Goal: Task Accomplishment & Management: Complete application form

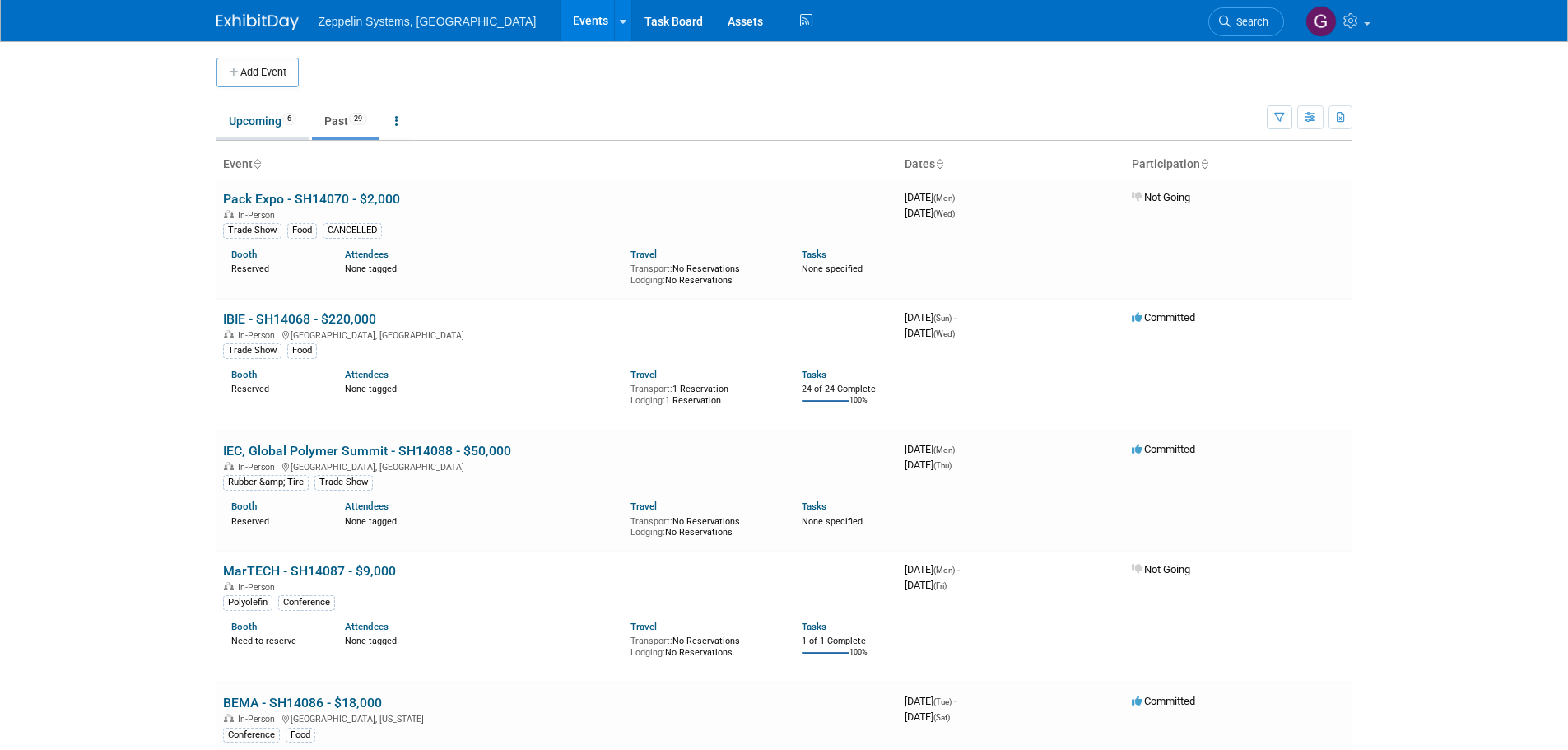
click at [260, 126] on link "Upcoming 6" at bounding box center [262, 121] width 92 height 31
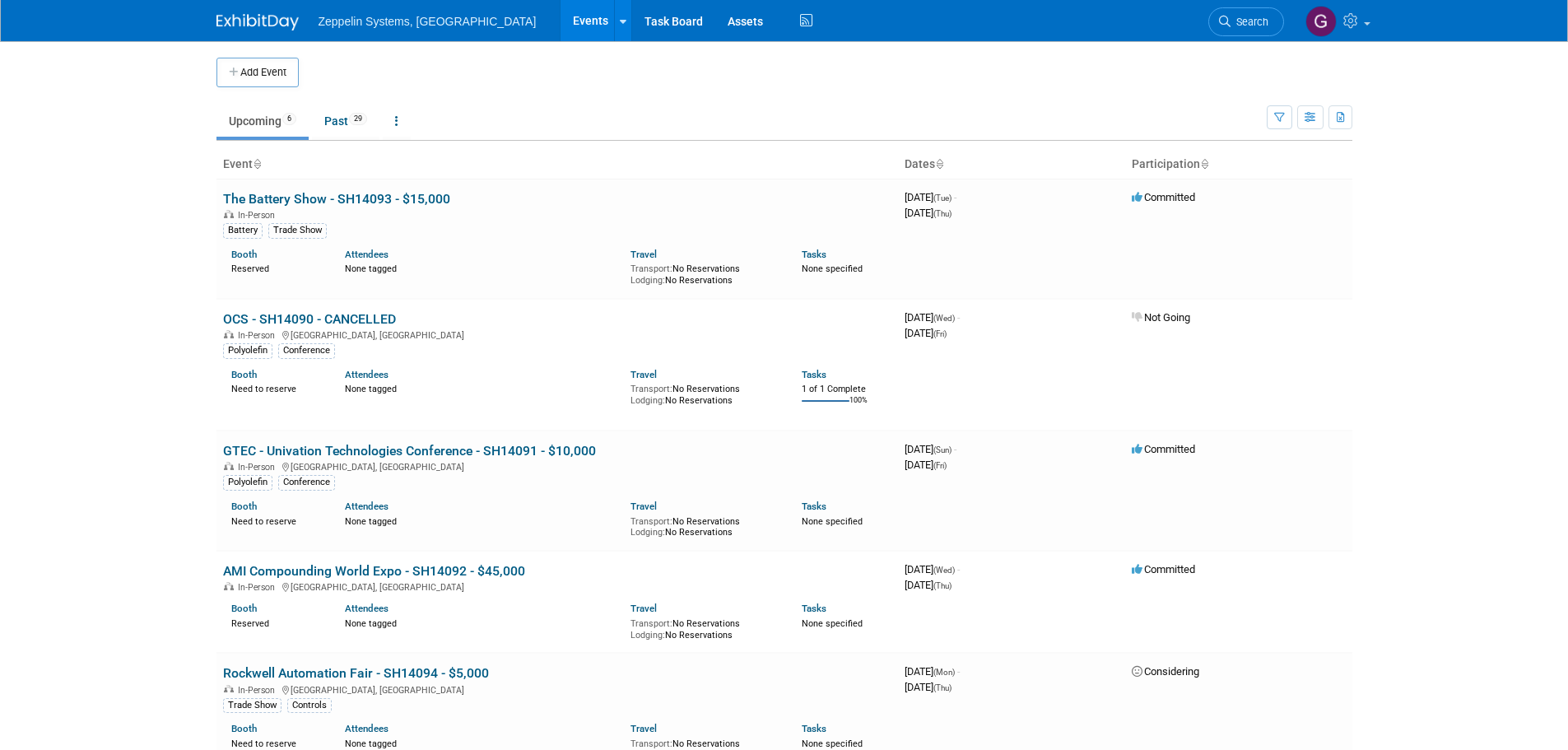
click at [228, 72] on button "Add Event" at bounding box center [258, 72] width 82 height 30
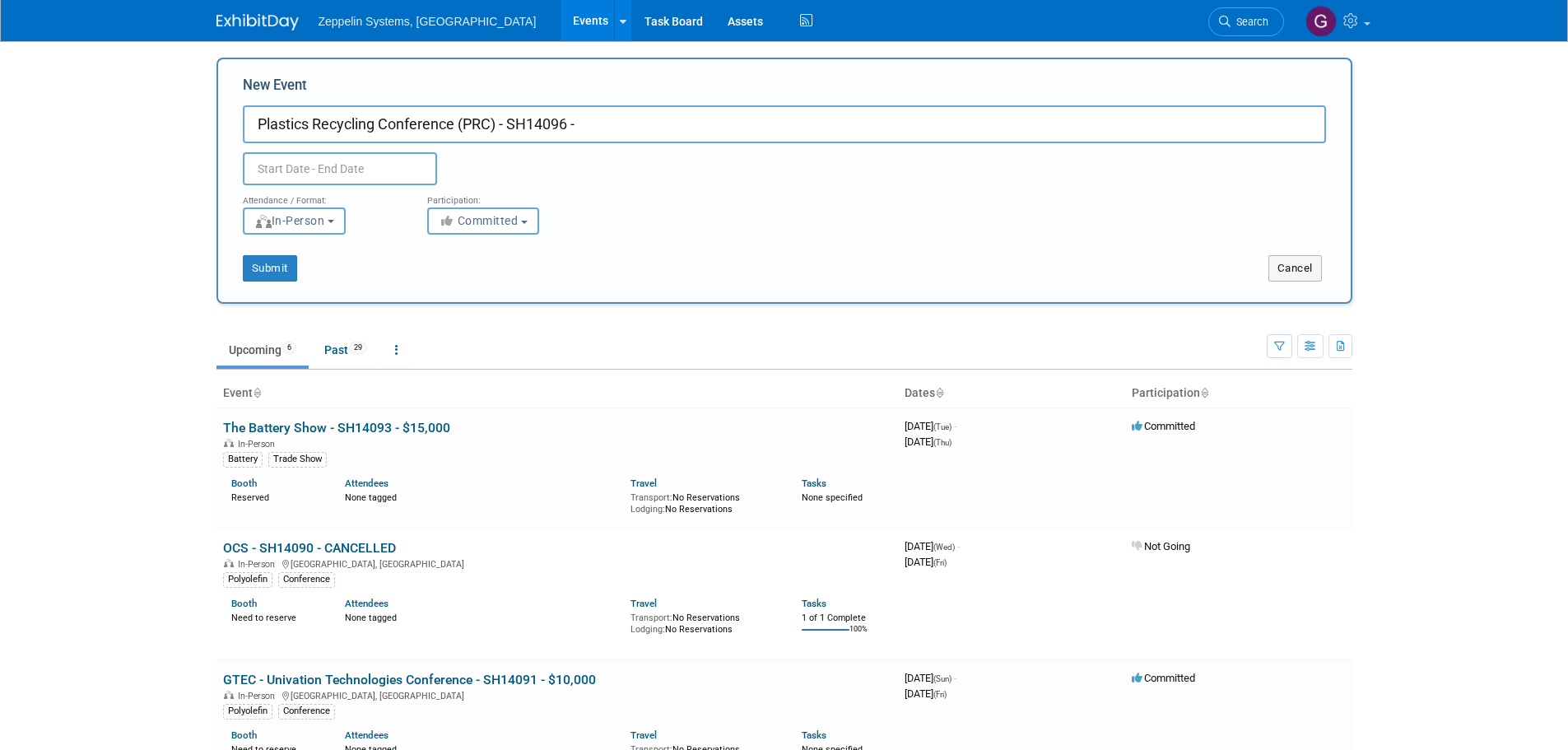
click at [651, 113] on input "Plastics Recycling Conference (PRC) - SH14096 -" at bounding box center [784, 125] width 1083 height 38
type input "Plastics Recycling Conference (PRC) - SH14096 - $15,000"
click at [356, 165] on input "text" at bounding box center [340, 168] width 194 height 33
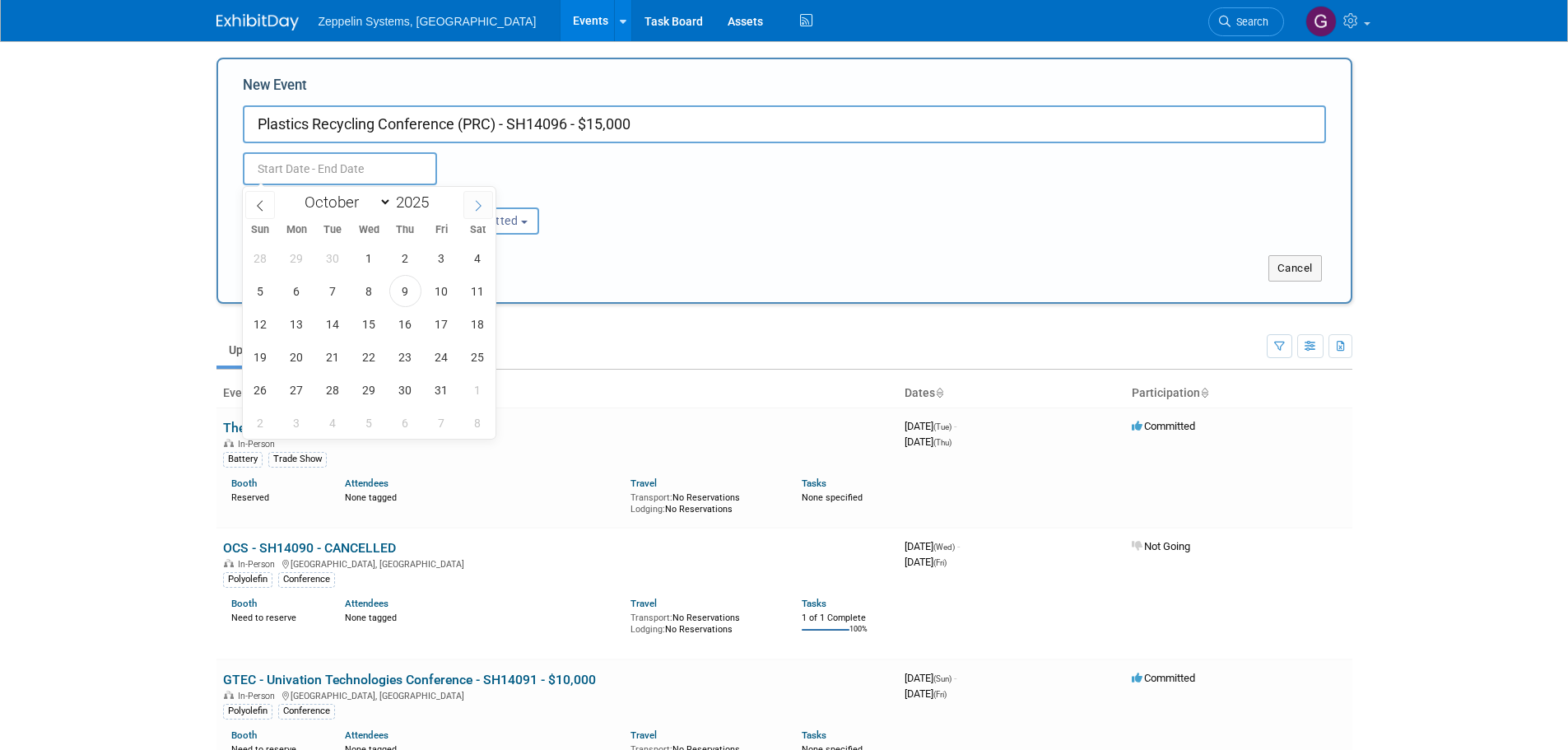
click at [479, 206] on icon at bounding box center [477, 205] width 11 height 11
click at [478, 204] on icon at bounding box center [477, 205] width 11 height 11
select select "11"
click at [480, 204] on icon at bounding box center [477, 205] width 11 height 11
type input "2026"
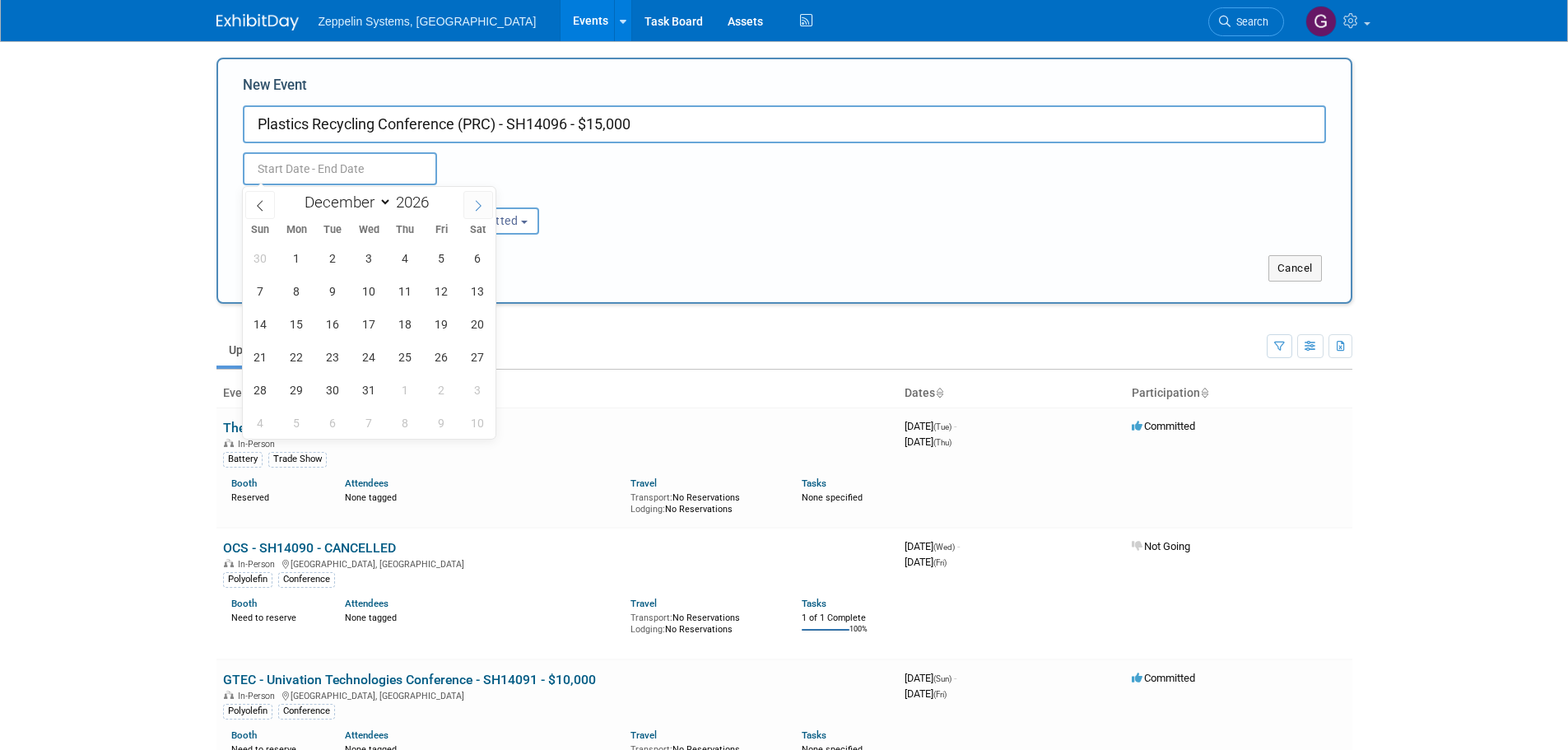
click at [480, 206] on icon at bounding box center [477, 205] width 11 height 11
select select "1"
click at [290, 353] on span "23" at bounding box center [296, 357] width 32 height 32
click at [373, 358] on span "25" at bounding box center [368, 357] width 32 height 32
type input "[DATE] to [DATE]"
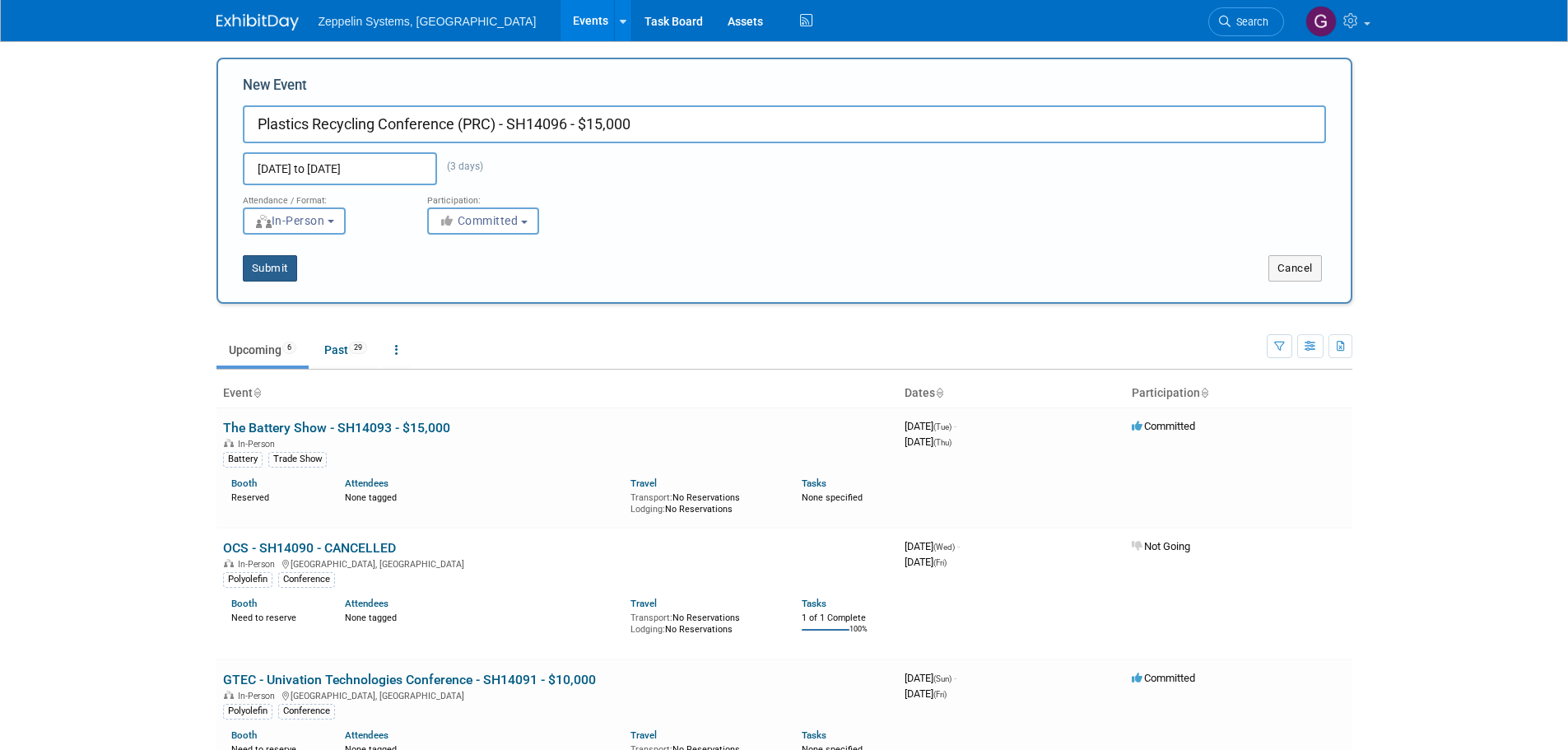
click at [278, 269] on button "Submit" at bounding box center [270, 268] width 54 height 27
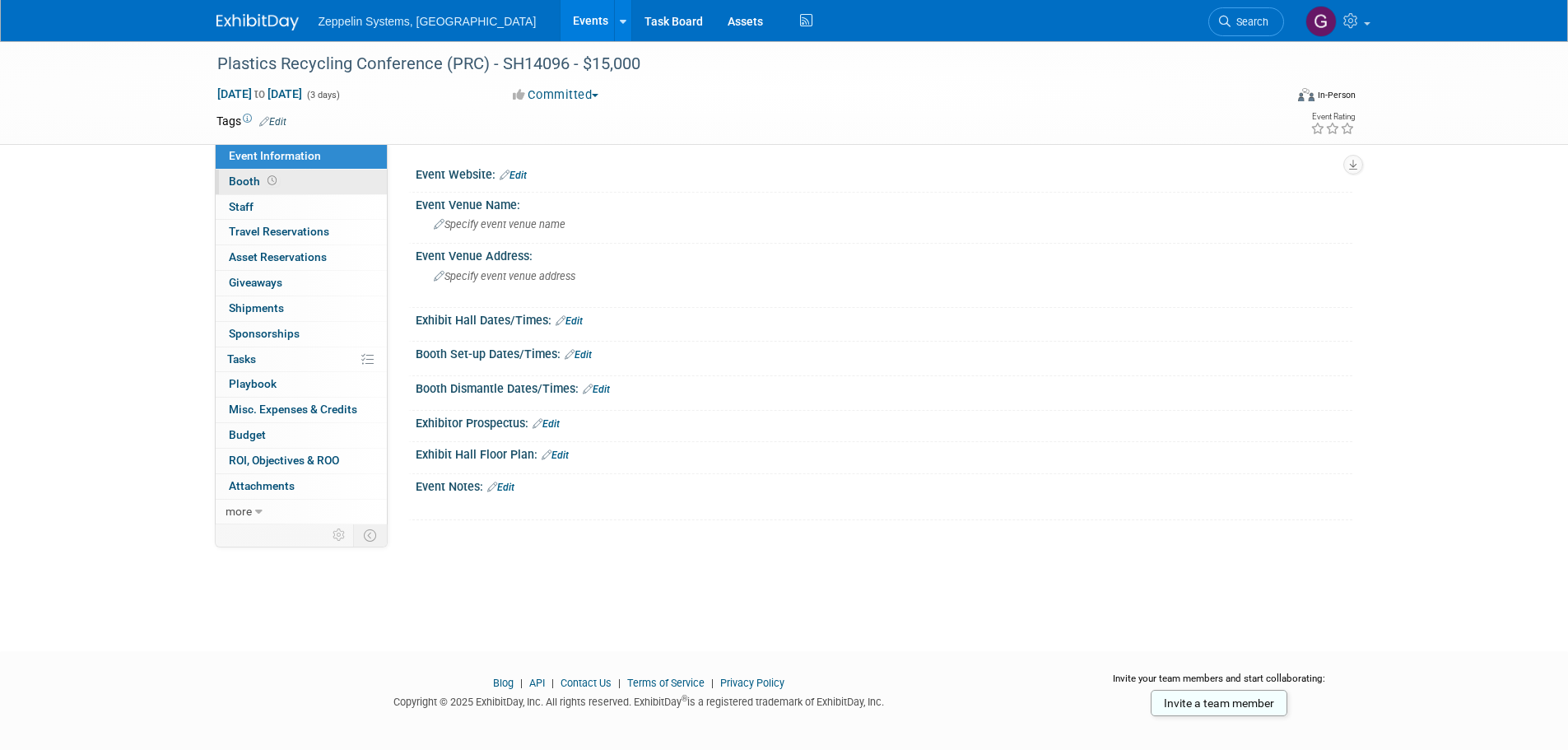
click at [264, 180] on span at bounding box center [272, 180] width 15 height 12
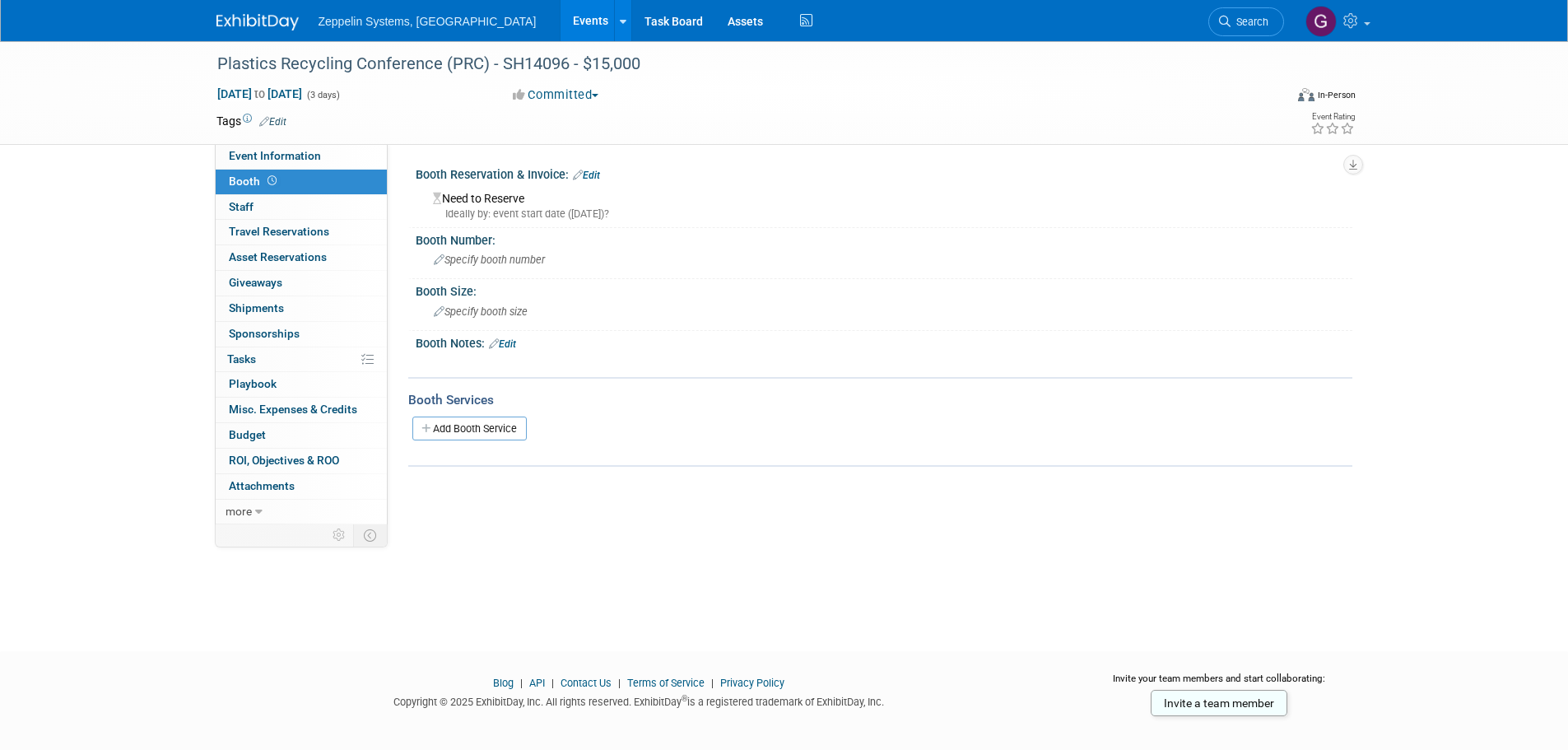
click at [587, 174] on link "Edit" at bounding box center [586, 174] width 27 height 11
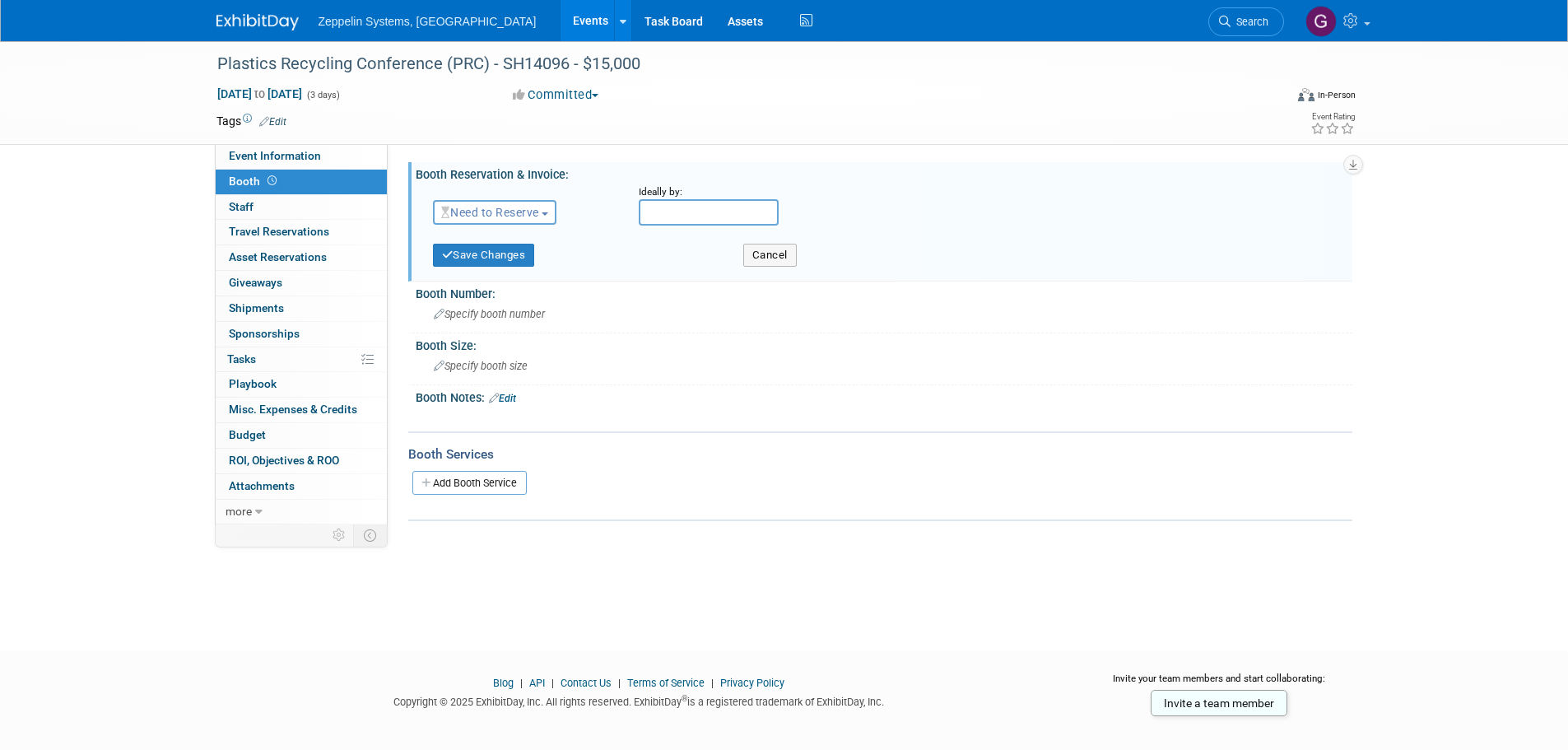
click at [514, 215] on span "Need to Reserve" at bounding box center [490, 212] width 98 height 13
click at [545, 266] on link "Reserved" at bounding box center [521, 263] width 176 height 23
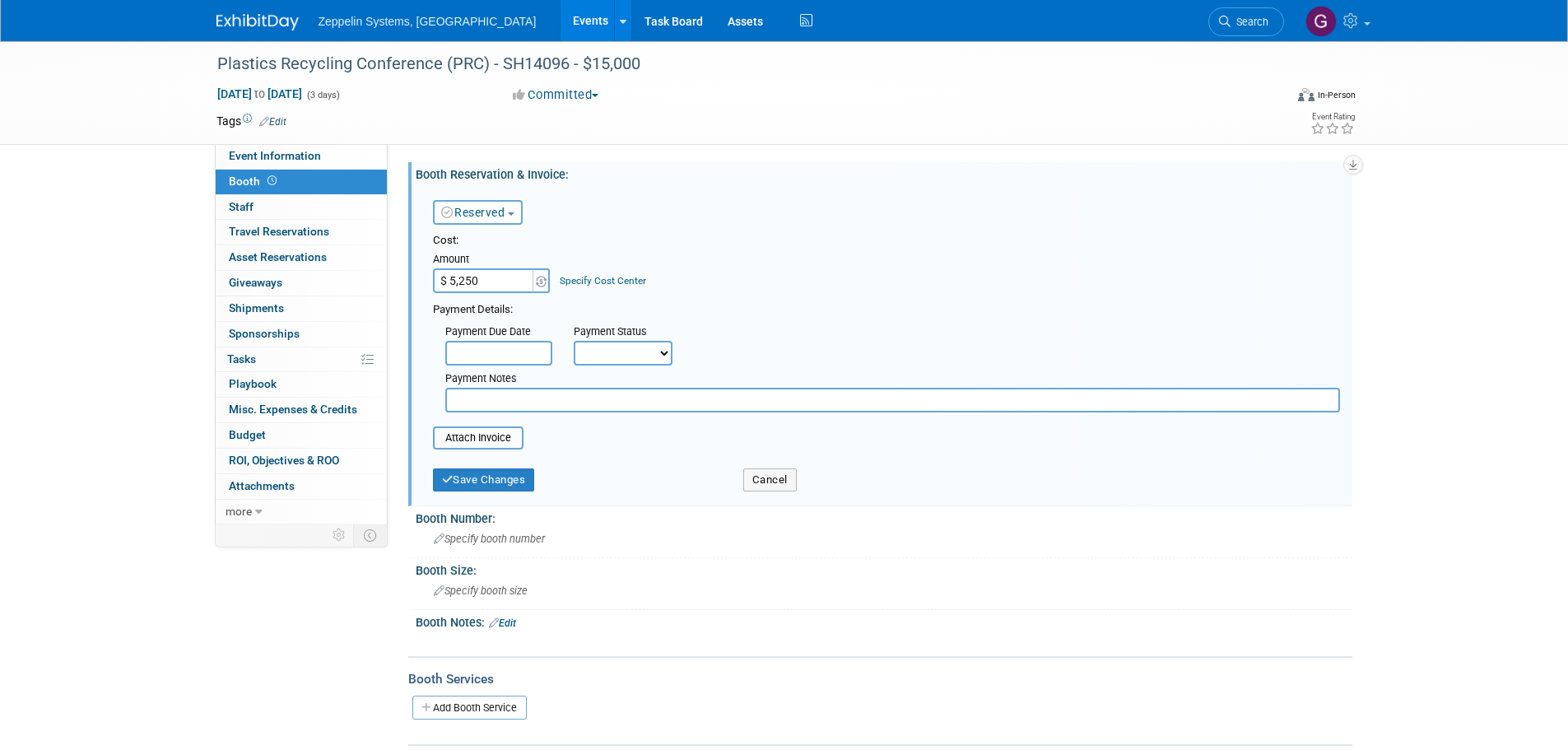
type input "$ 5,250.00"
click at [532, 355] on input "text" at bounding box center [499, 353] width 107 height 25
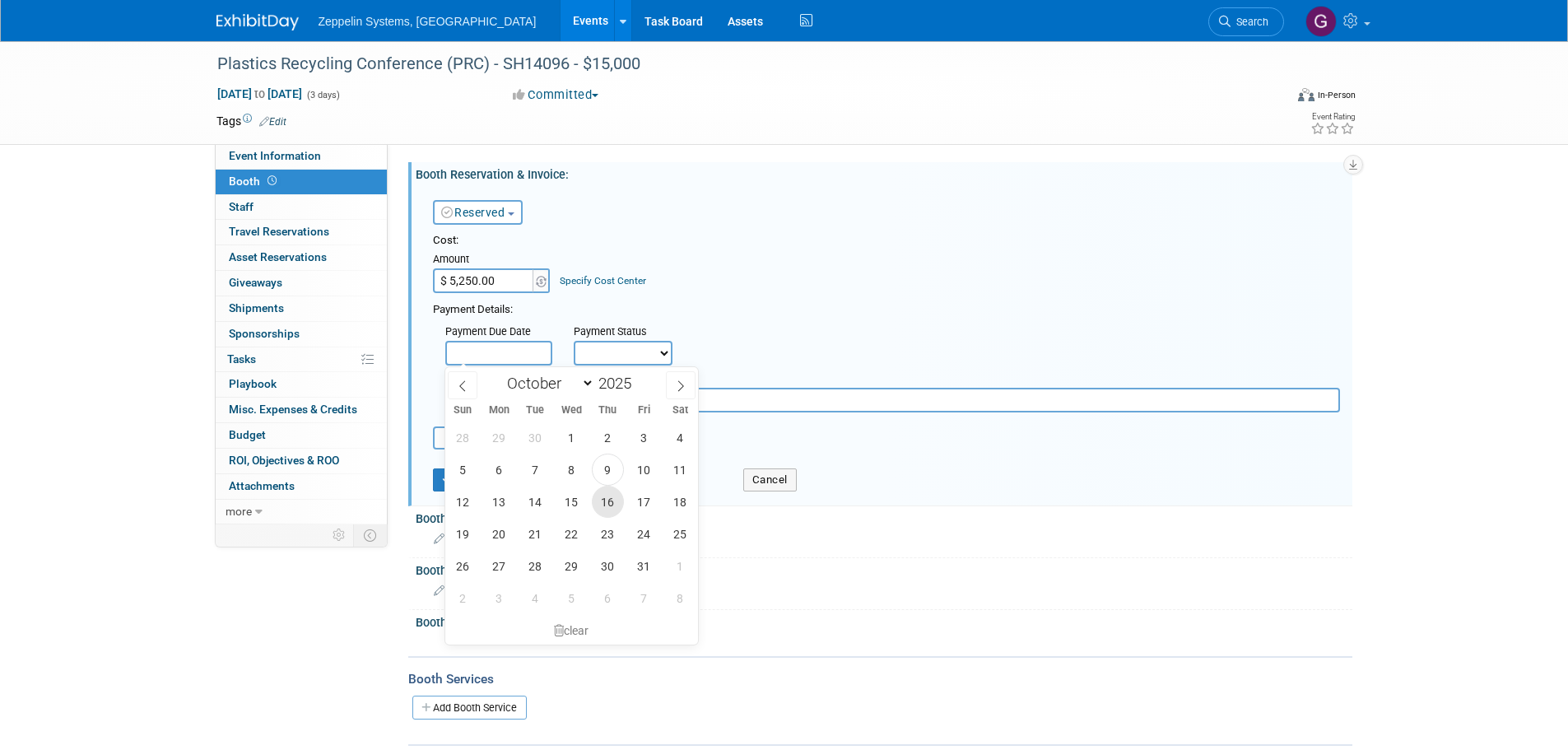
click at [614, 500] on span "16" at bounding box center [607, 502] width 32 height 32
type input "Oct 16, 2025"
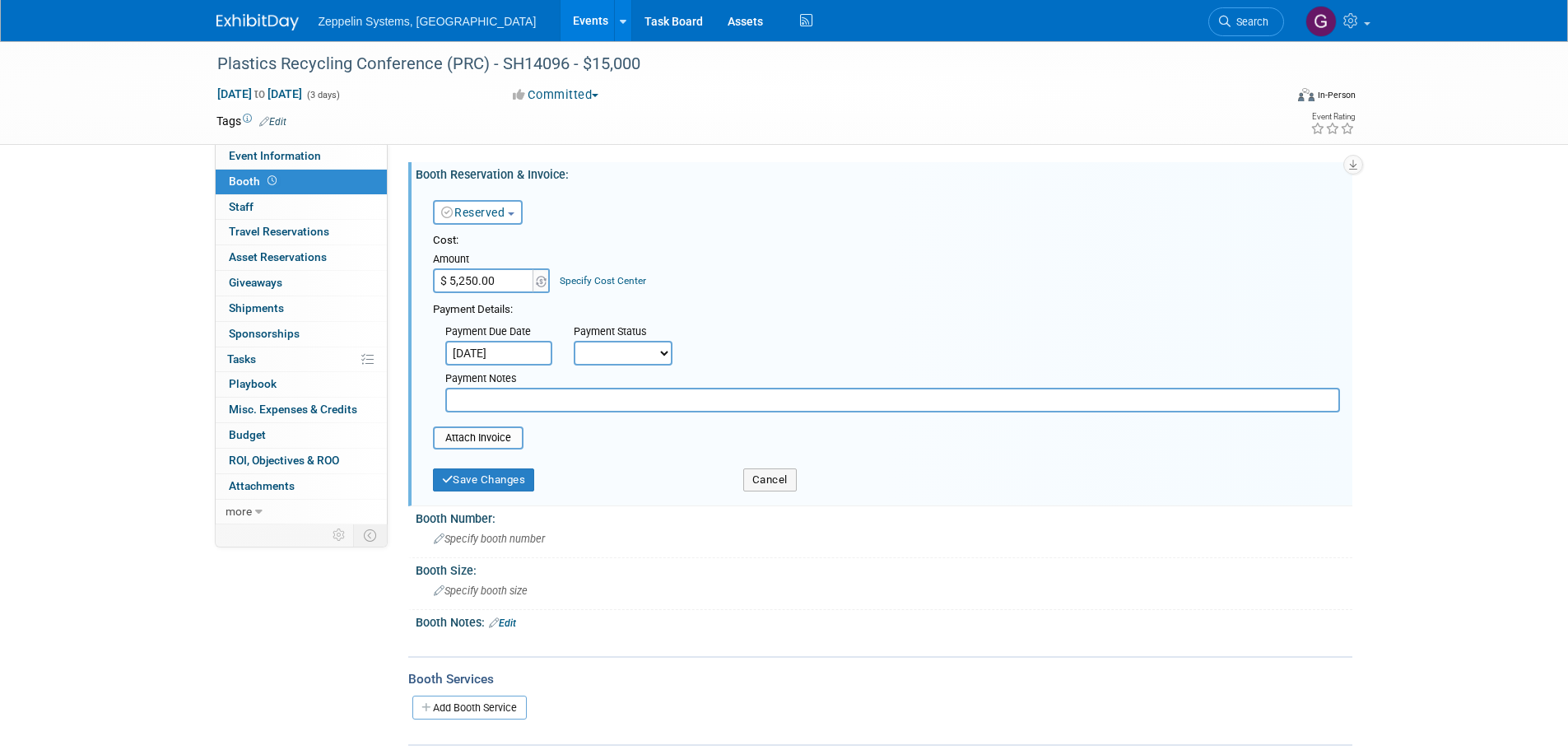
click at [643, 354] on select "Not Paid Yet Partially Paid Paid in Full" at bounding box center [623, 353] width 99 height 25
select select "3"
click at [574, 341] on select "Not Paid Yet Partially Paid Paid in Full" at bounding box center [623, 353] width 99 height 25
click at [577, 408] on input "text" at bounding box center [893, 399] width 895 height 25
click at [492, 483] on button "Save Changes" at bounding box center [483, 479] width 102 height 23
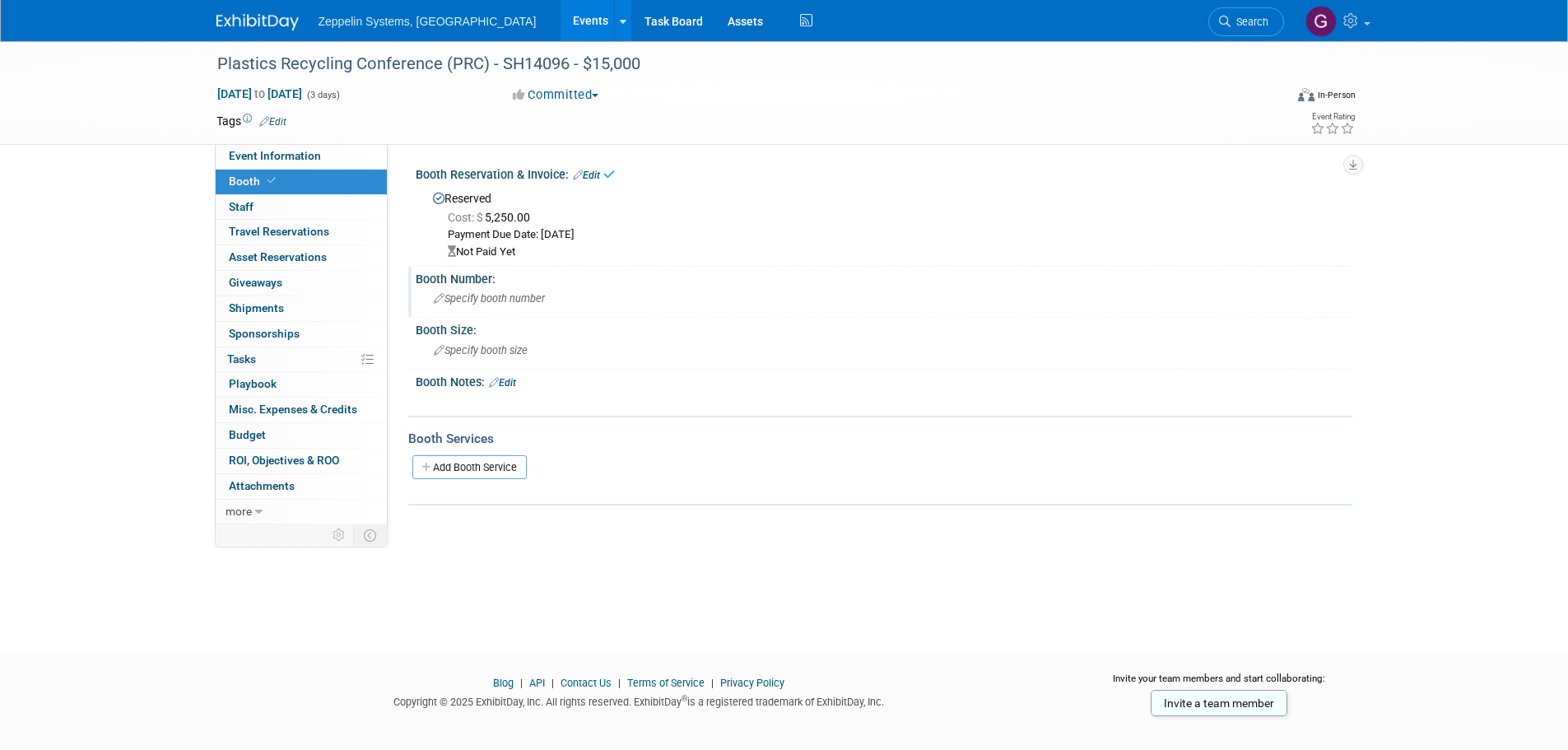
click at [436, 302] on icon at bounding box center [439, 299] width 10 height 10
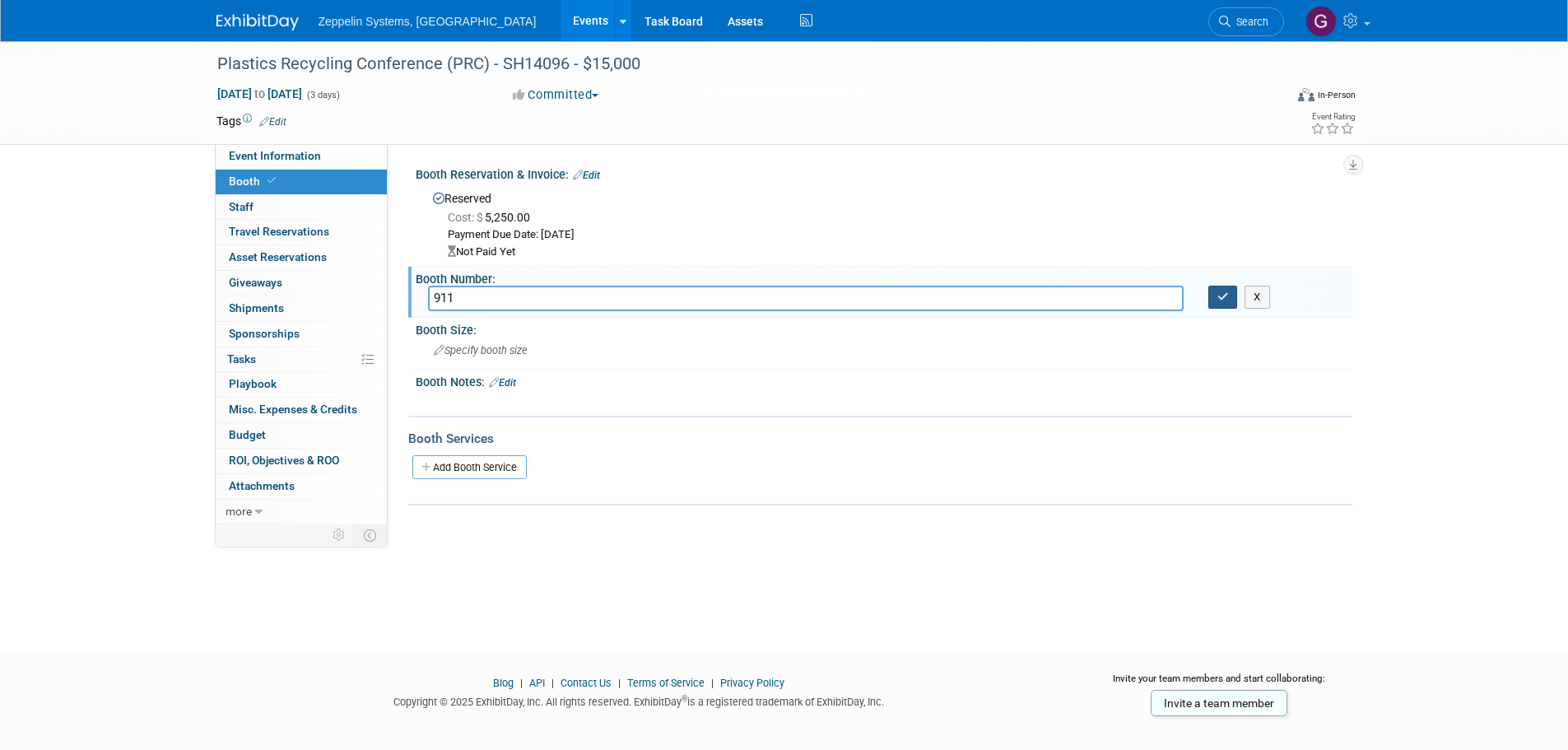
type input "911"
click at [1231, 296] on button "button" at bounding box center [1223, 297] width 30 height 23
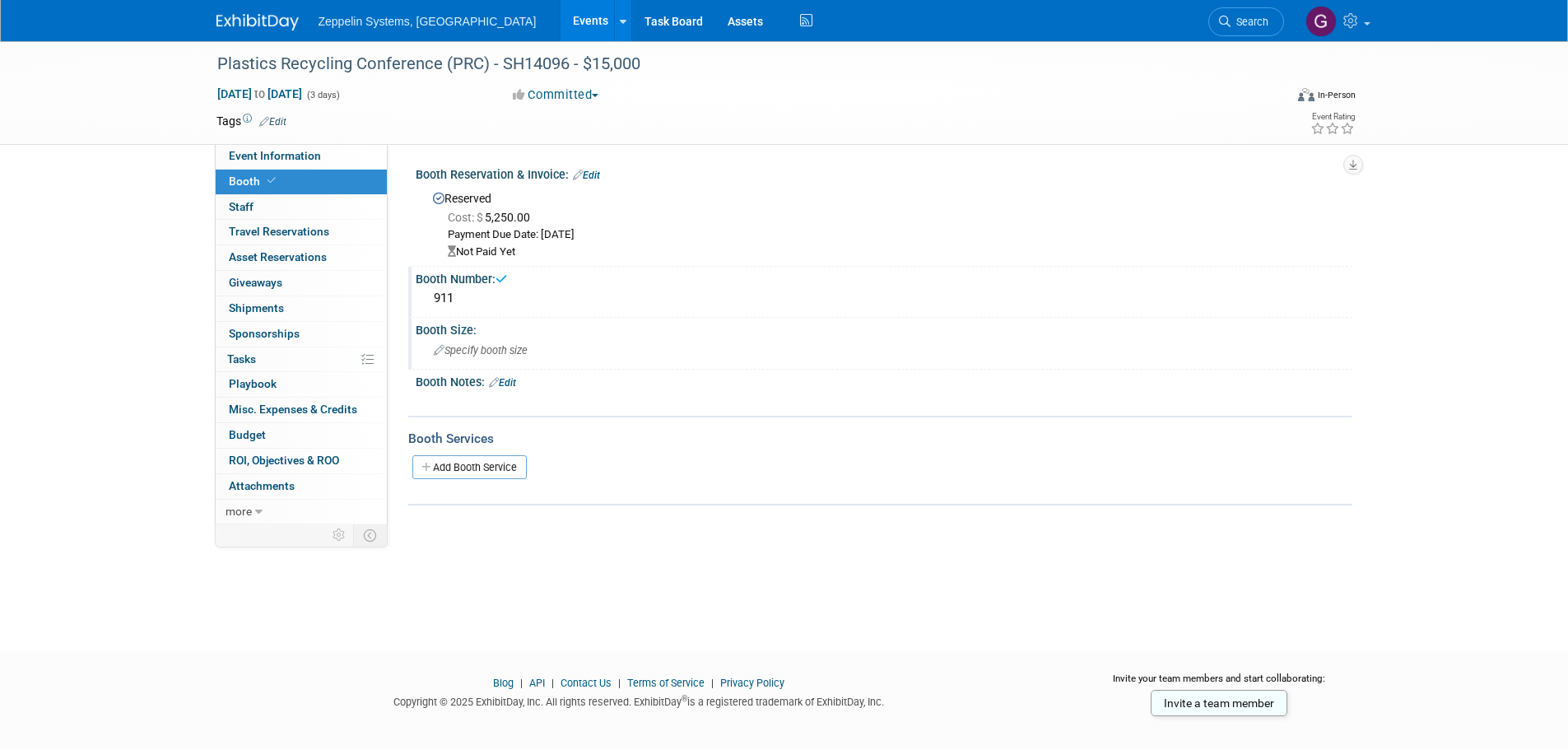
click at [516, 353] on span "Specify booth size" at bounding box center [480, 351] width 94 height 12
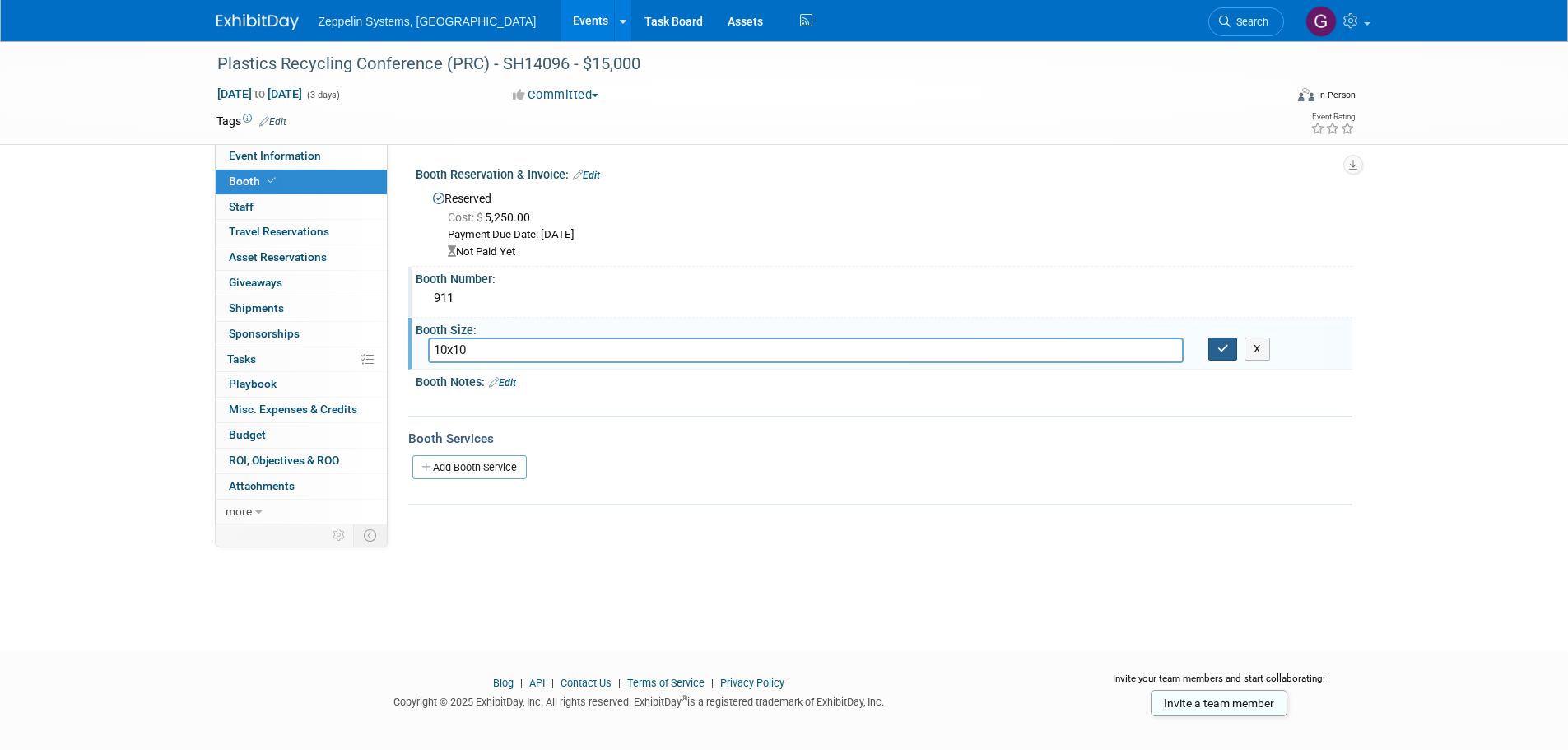
type input "10x10"
click at [1230, 343] on button "button" at bounding box center [1223, 349] width 30 height 23
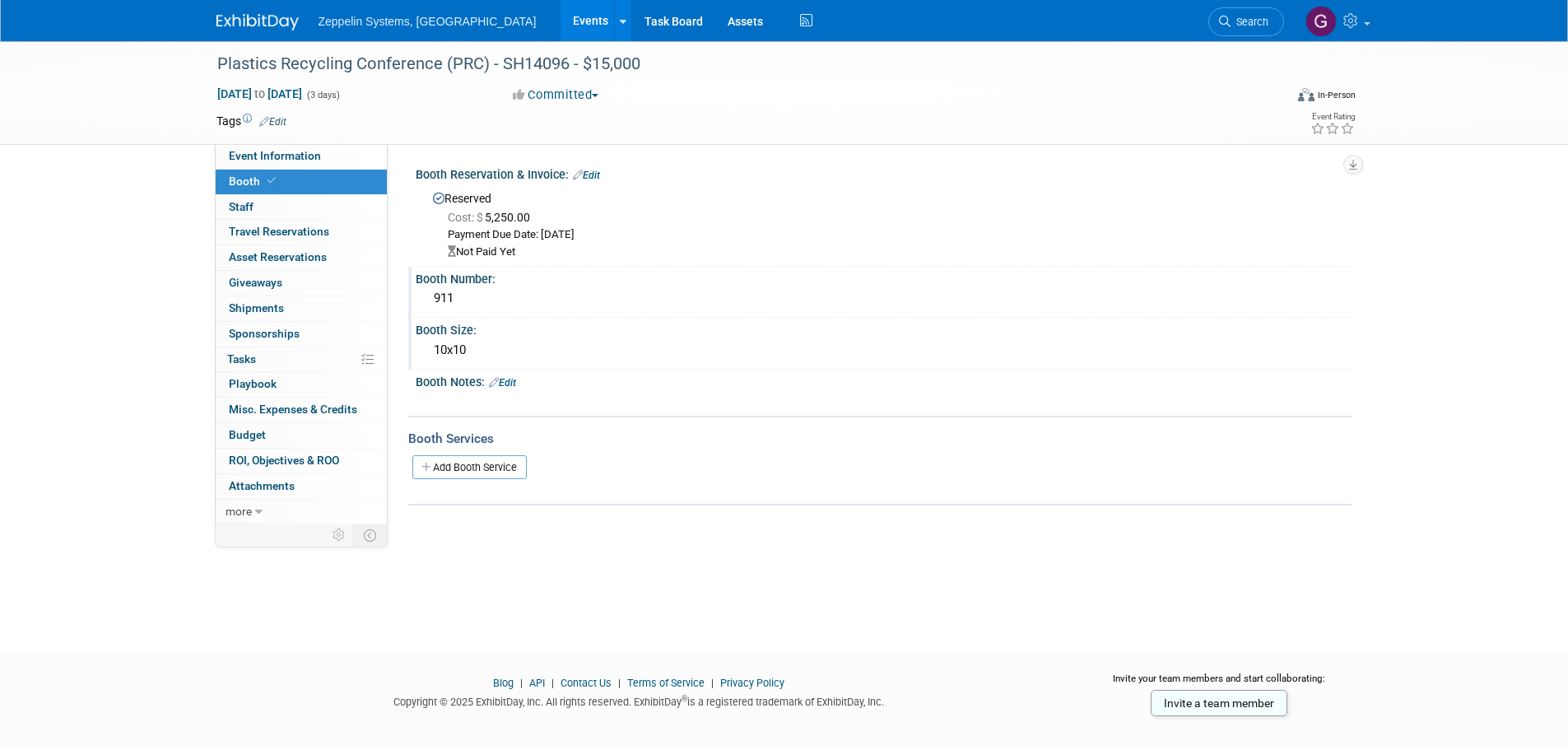
click at [322, 144] on div "Plastics Recycling Conference (PRC) - SH14096 - $15,000 Feb 23, 2026 to Feb 25,…" at bounding box center [785, 93] width 1161 height 103
click at [325, 157] on link "Event Information" at bounding box center [301, 156] width 171 height 25
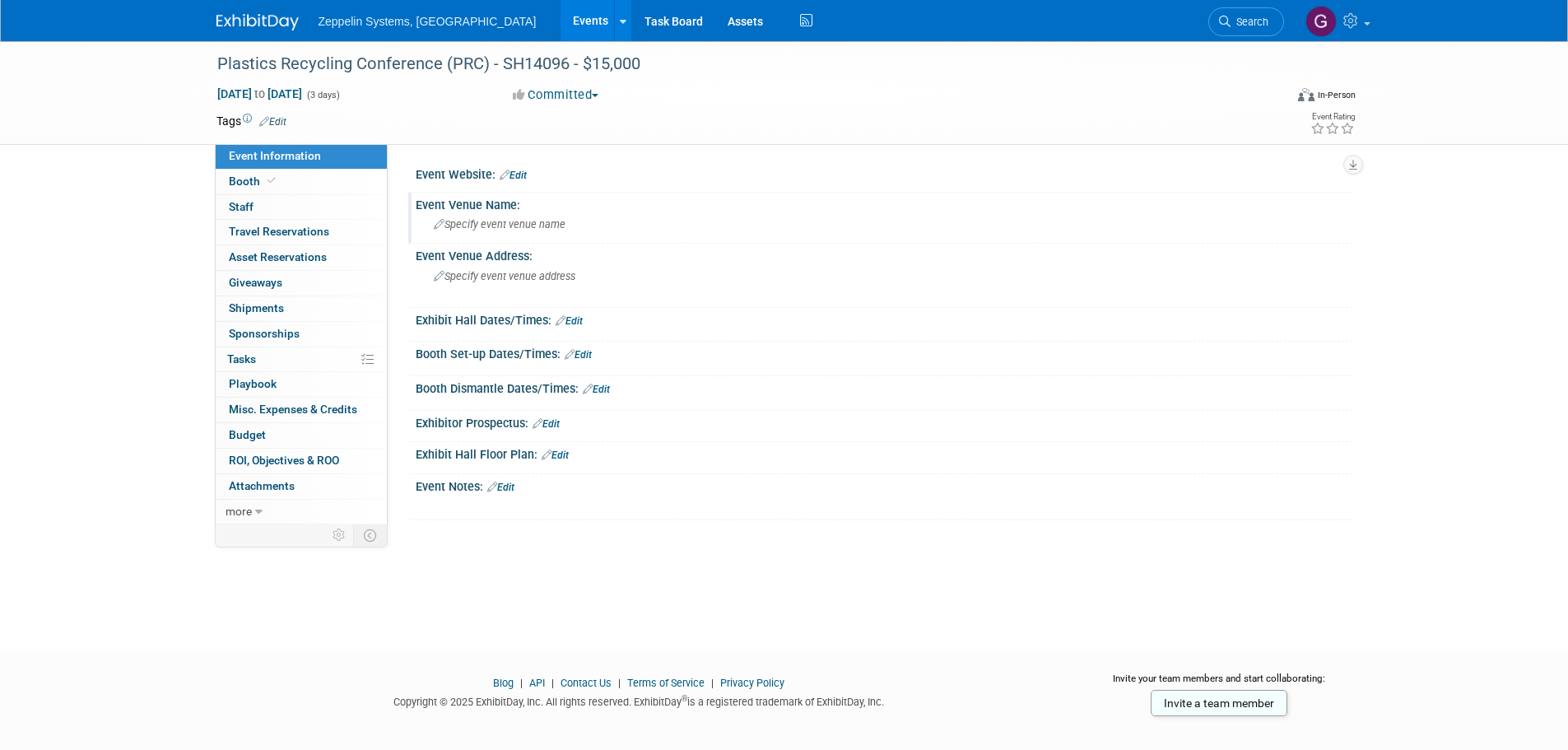
click at [495, 223] on span "Specify event venue name" at bounding box center [499, 224] width 131 height 12
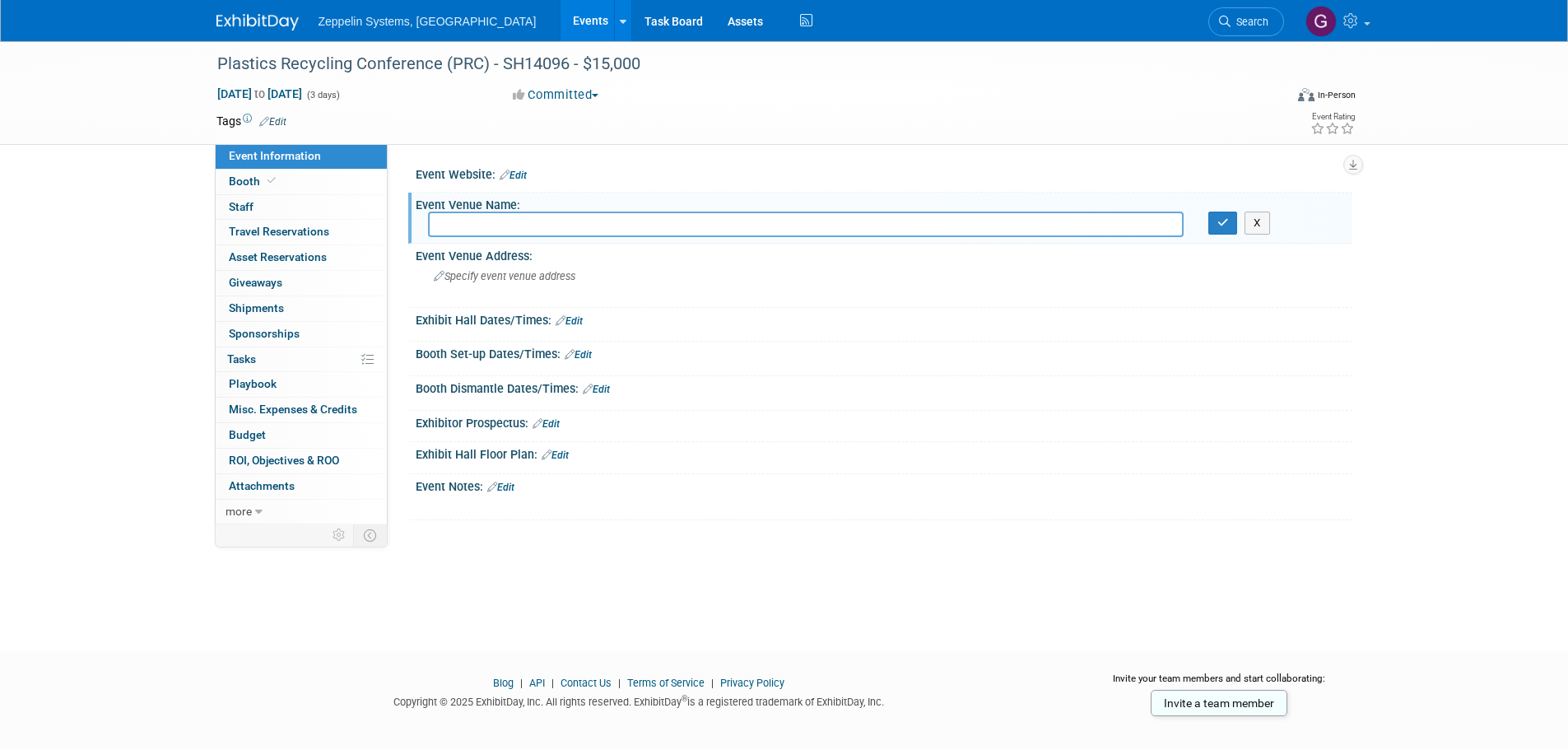
paste input "Gaylord Pacific Resort & Convention Center"
type input "Gaylord Pacific Resort & Convention Center"
click at [513, 286] on div "Specify event venue address" at bounding box center [611, 283] width 366 height 38
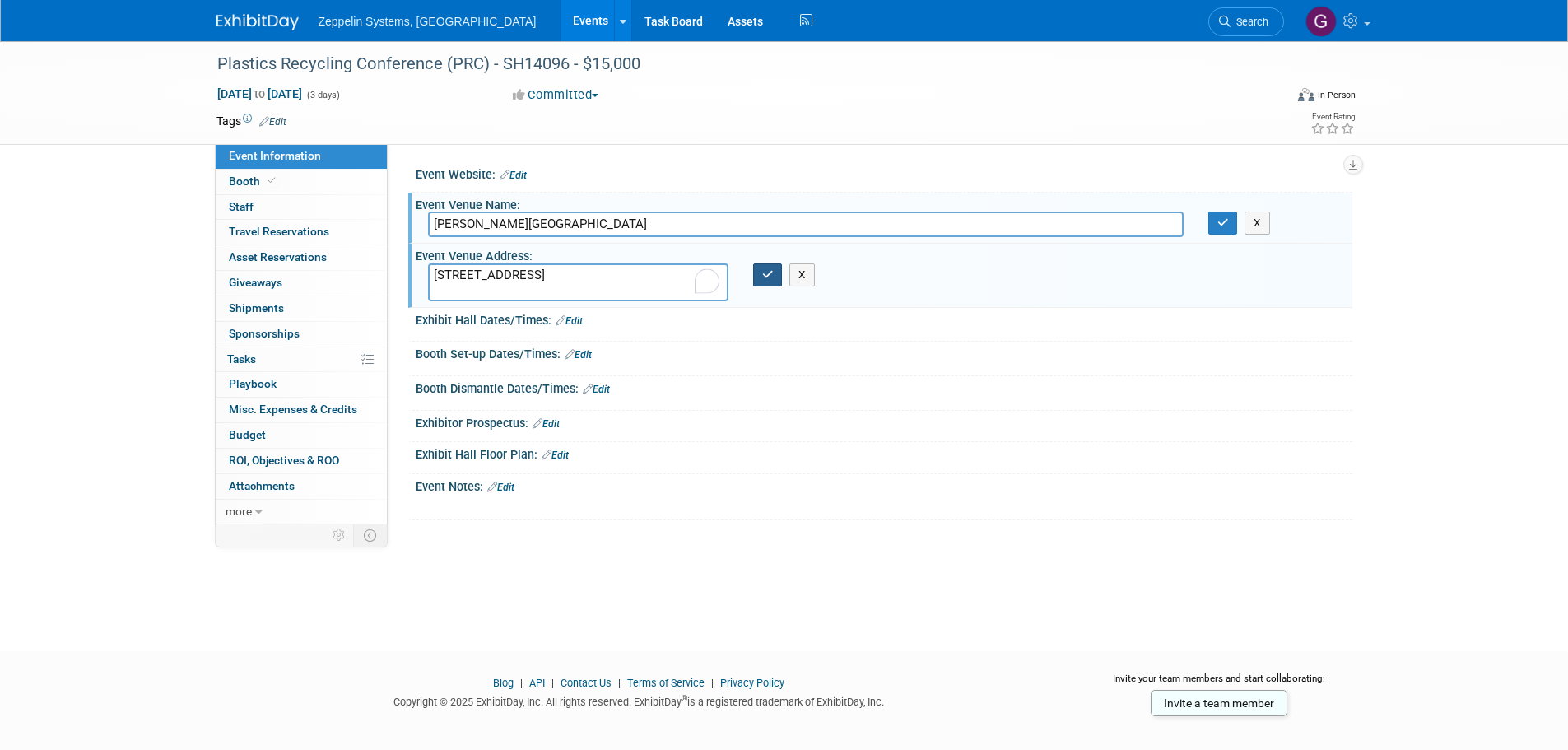
type textarea "1000 H St, Chula Vista, CA 91910"
click at [763, 277] on icon "button" at bounding box center [768, 274] width 11 height 10
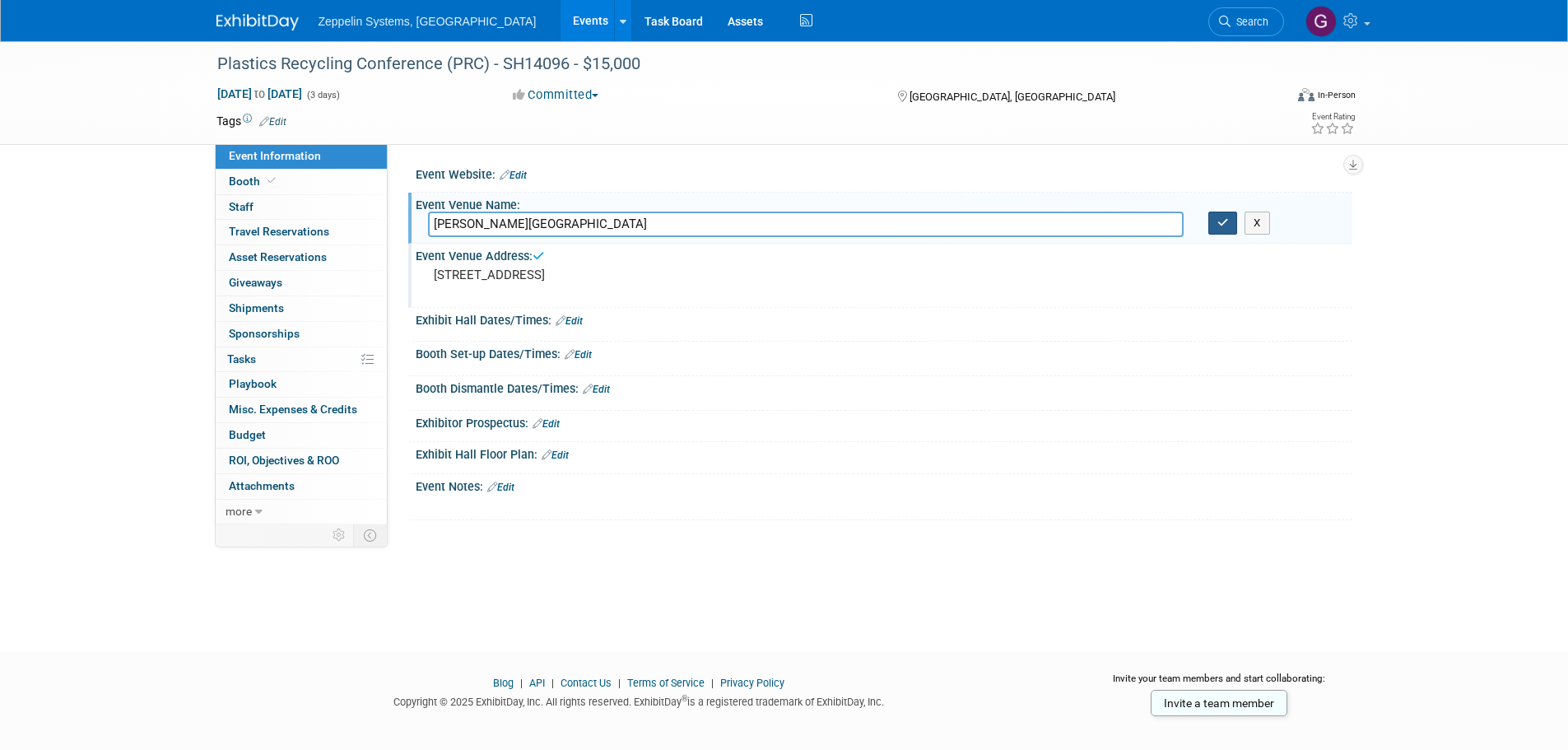
click at [1229, 225] on button "button" at bounding box center [1223, 223] width 30 height 23
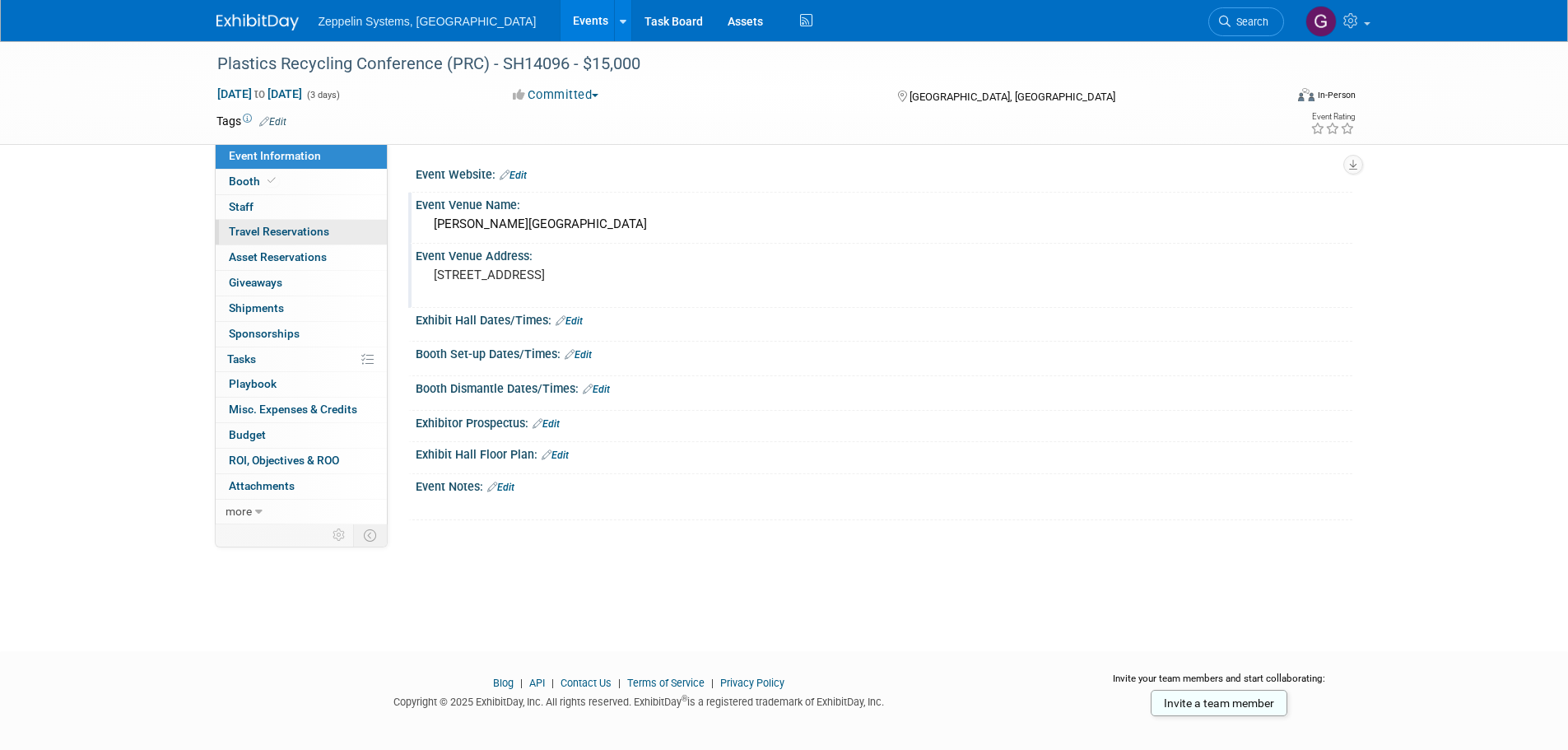
click at [297, 229] on span "Travel Reservations 0" at bounding box center [278, 231] width 100 height 13
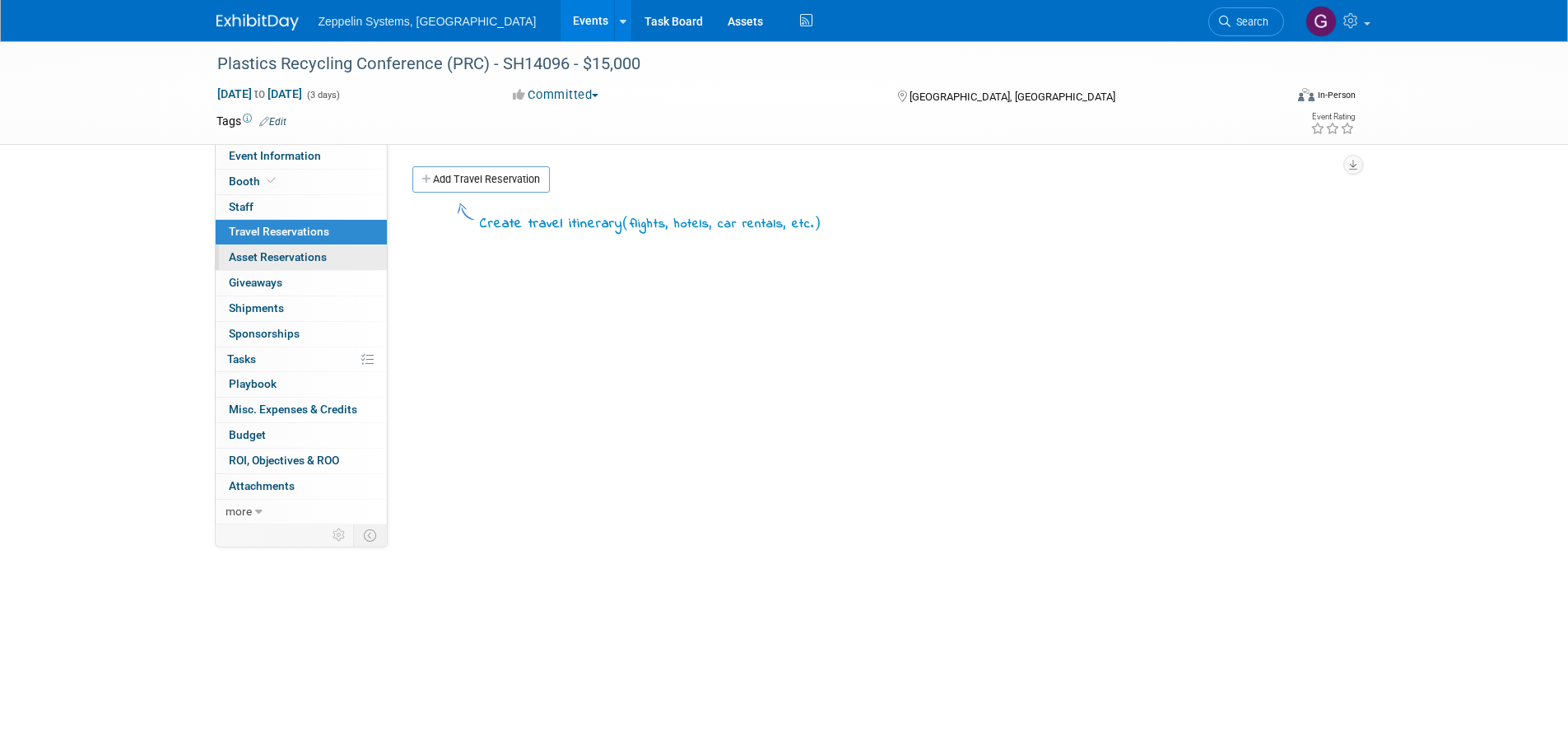
click at [301, 257] on span "Asset Reservations 0" at bounding box center [277, 256] width 98 height 13
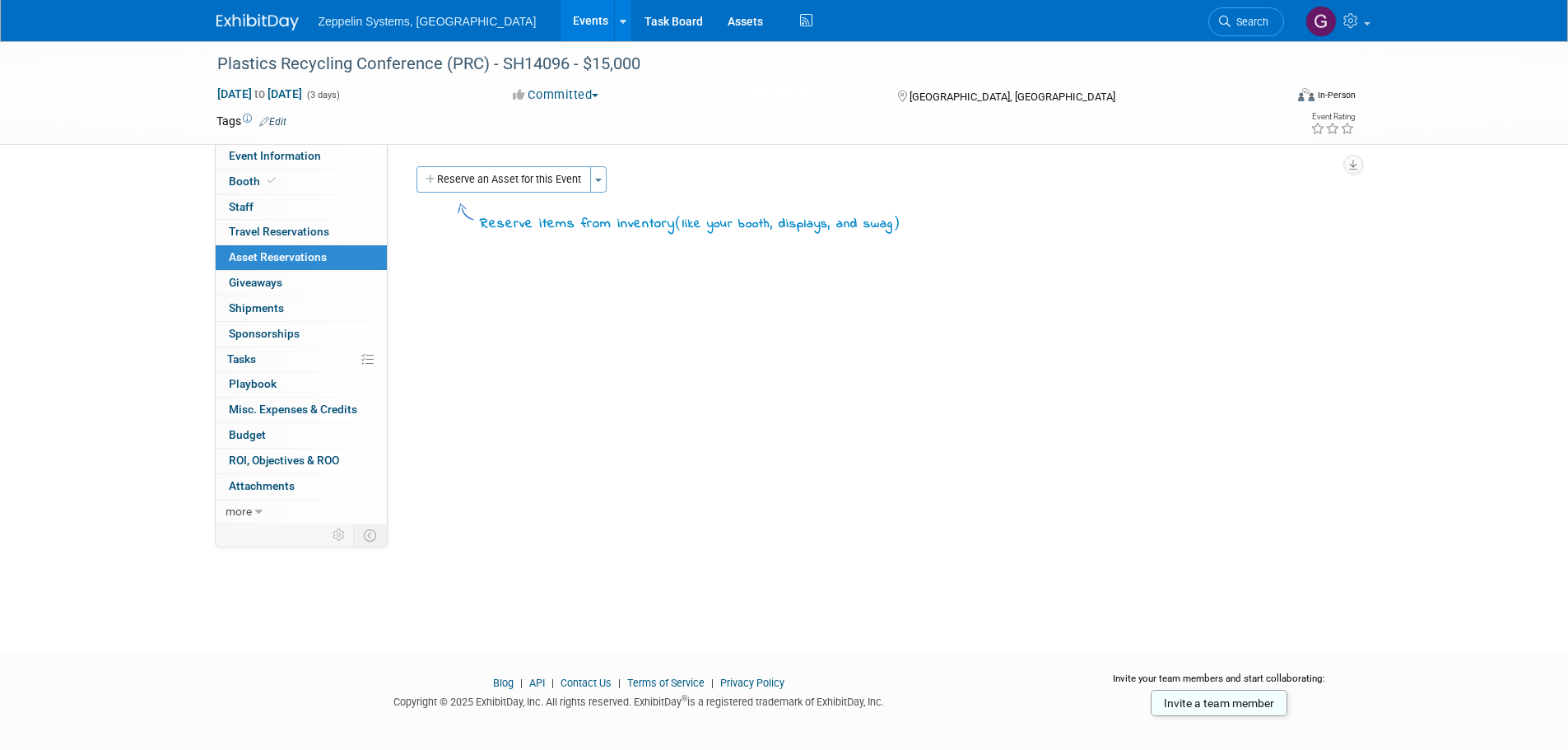
click at [561, 21] on link "Events" at bounding box center [591, 21] width 60 height 41
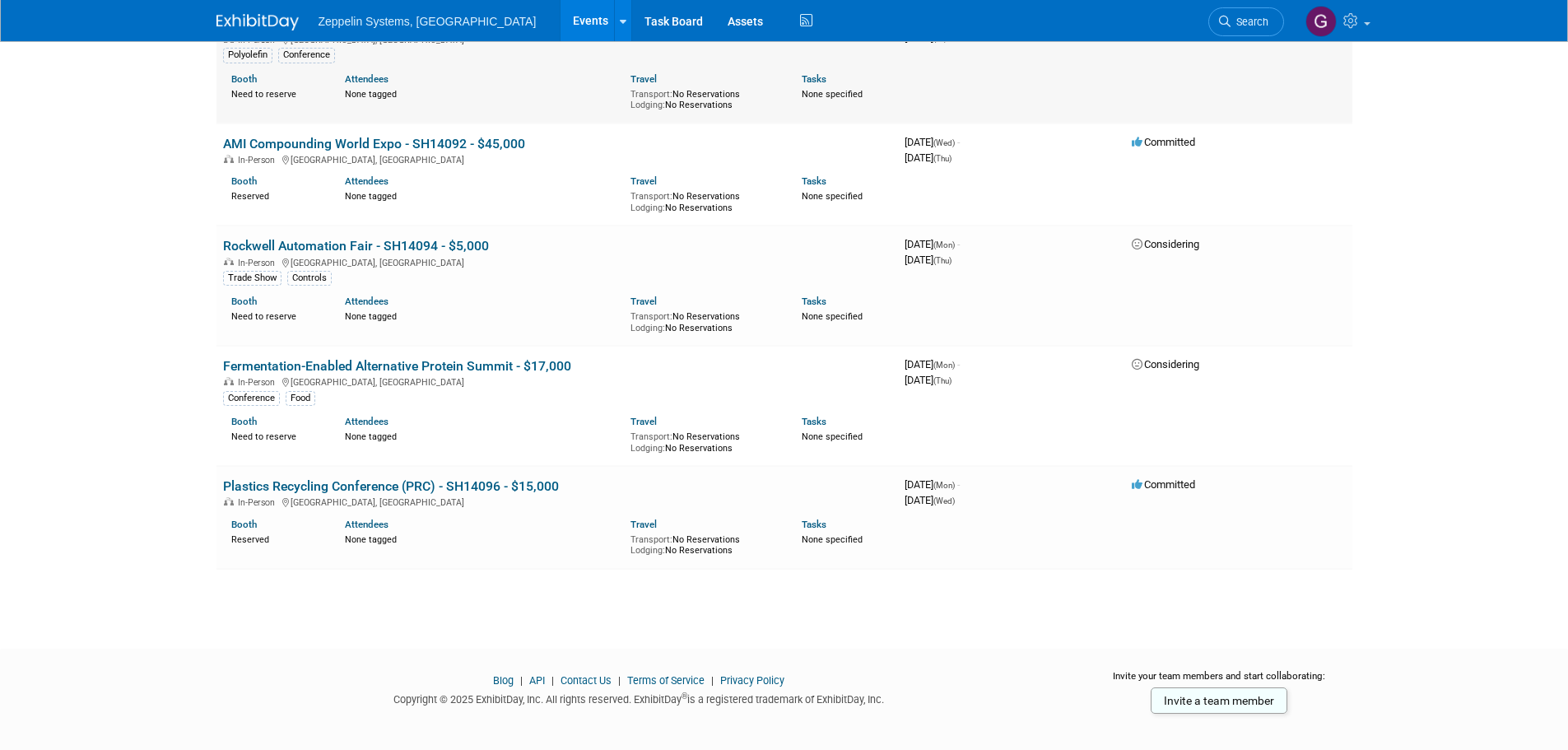
scroll to position [442, 0]
